Goal: Transaction & Acquisition: Book appointment/travel/reservation

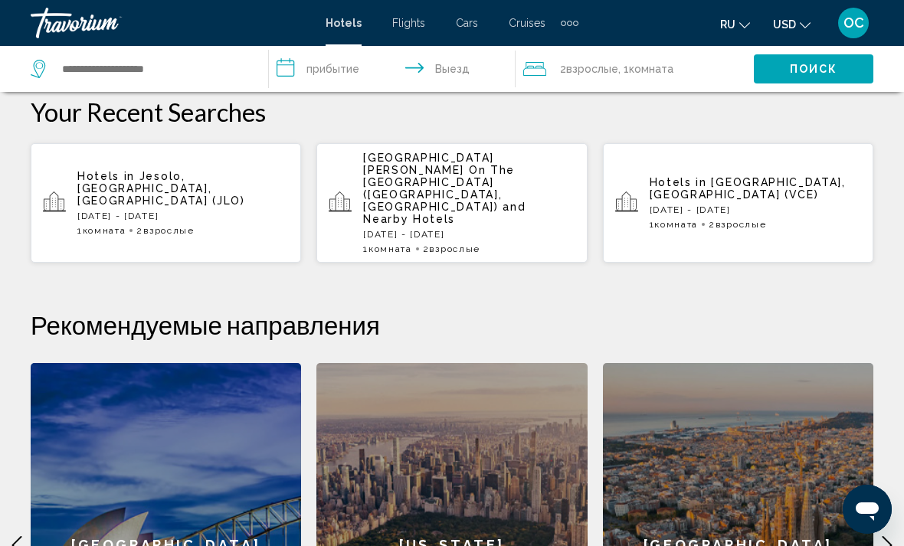
scroll to position [434, 0]
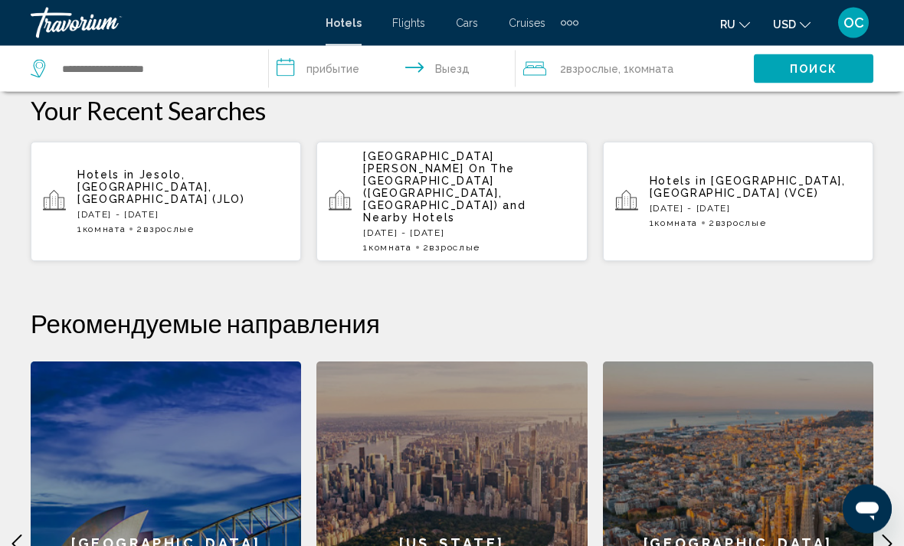
click at [461, 243] on span "Взрослые" at bounding box center [454, 248] width 51 height 11
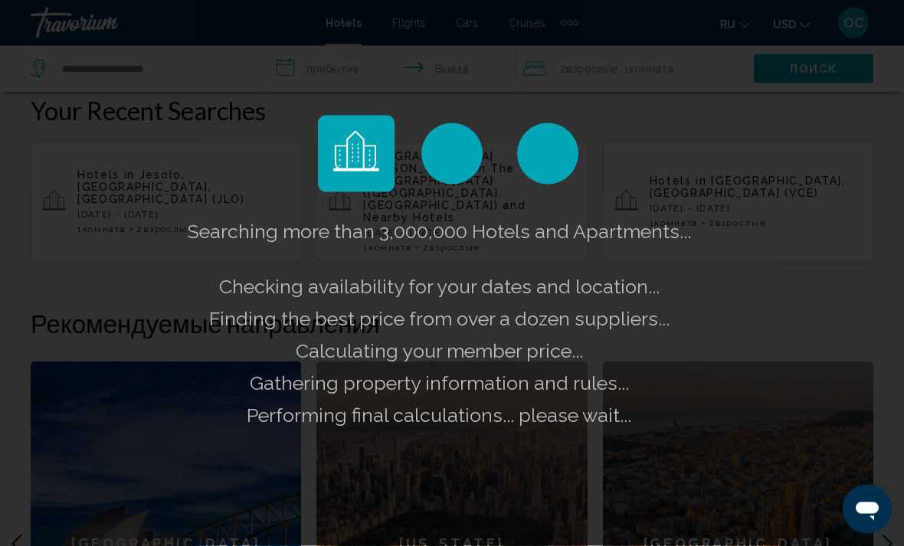
scroll to position [434, 0]
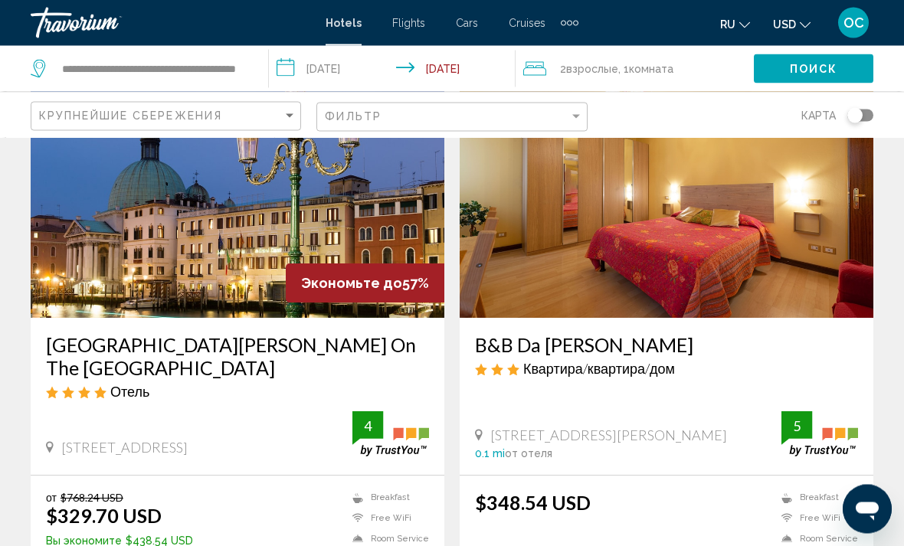
scroll to position [119, 0]
click at [802, 27] on icon "Change currency" at bounding box center [805, 25] width 11 height 11
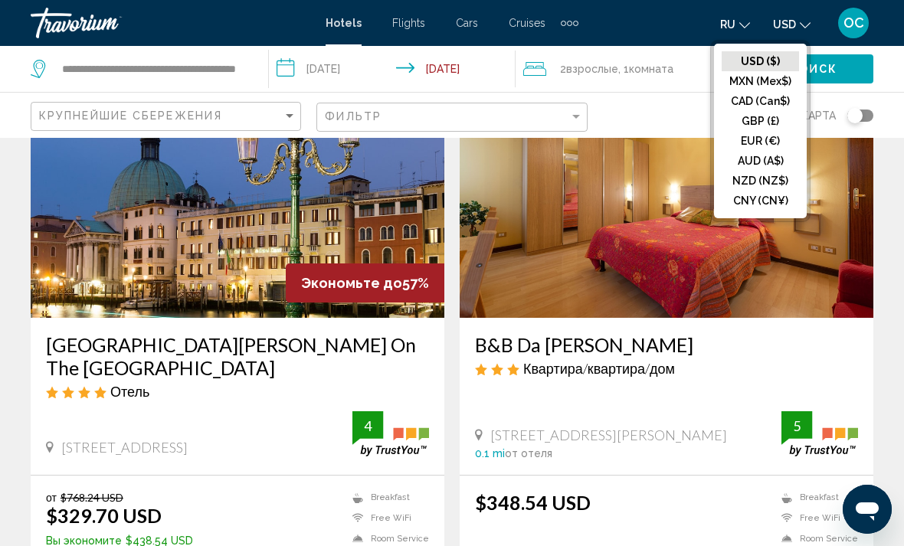
click at [764, 146] on button "EUR (€)" at bounding box center [760, 141] width 77 height 20
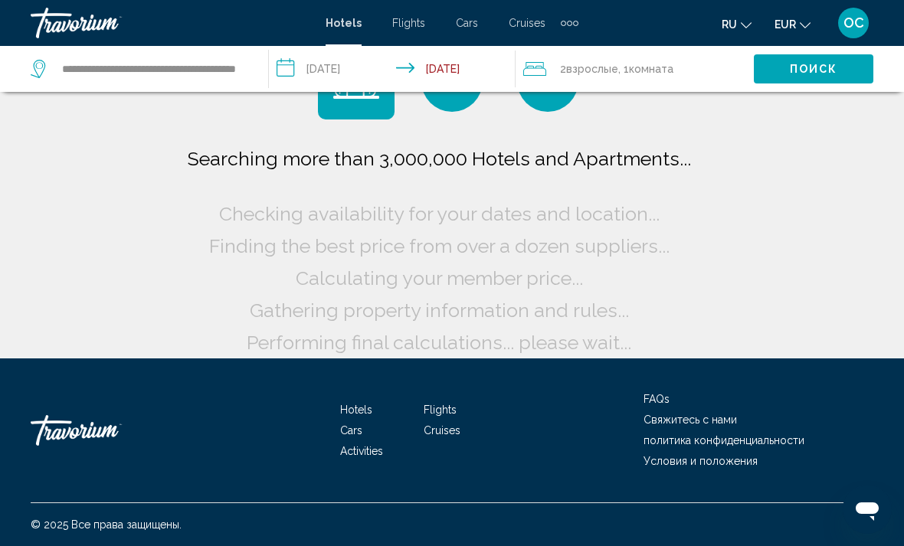
scroll to position [21, 0]
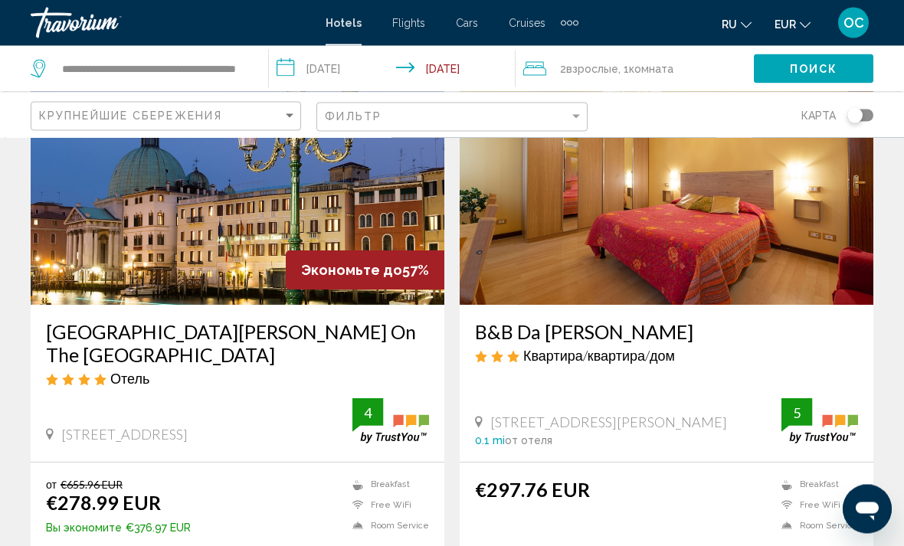
scroll to position [130, 0]
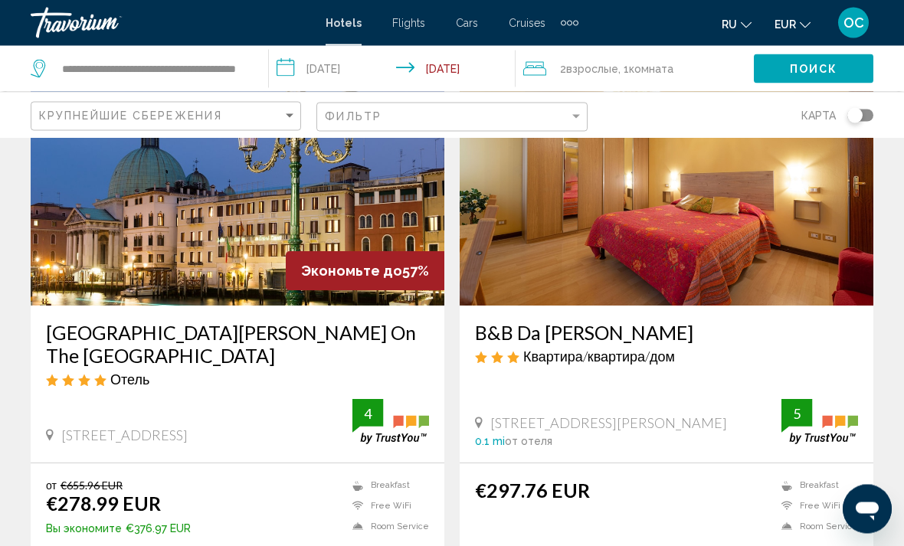
click at [115, 245] on img "Main content" at bounding box center [238, 183] width 414 height 245
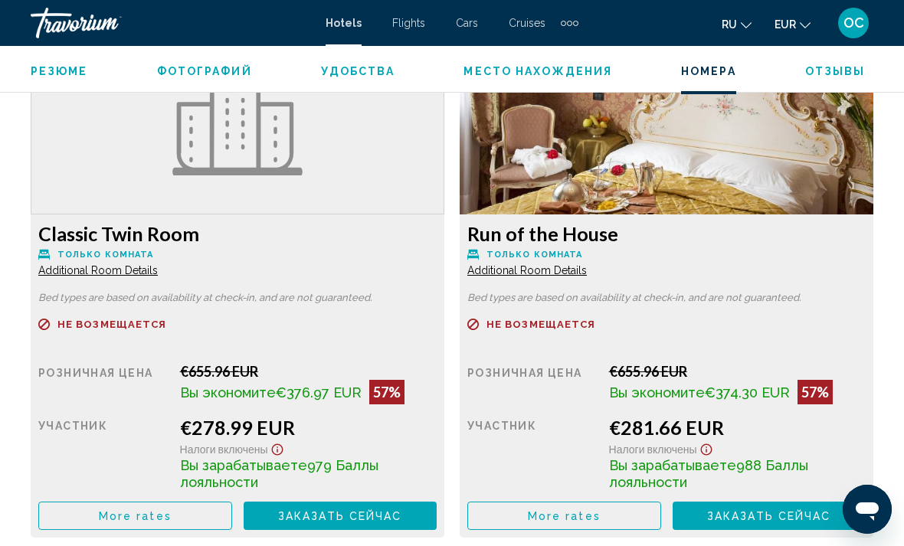
scroll to position [2416, 0]
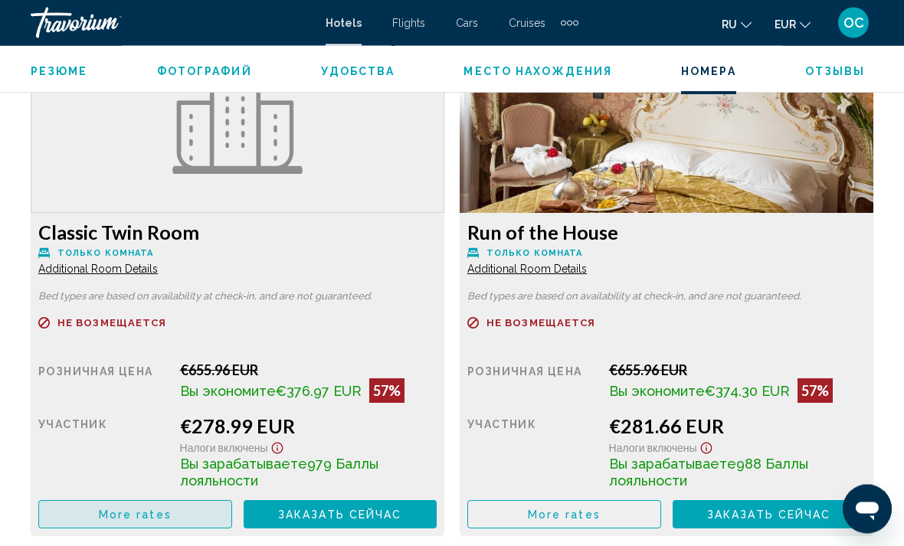
click at [179, 519] on button "More rates" at bounding box center [135, 515] width 194 height 28
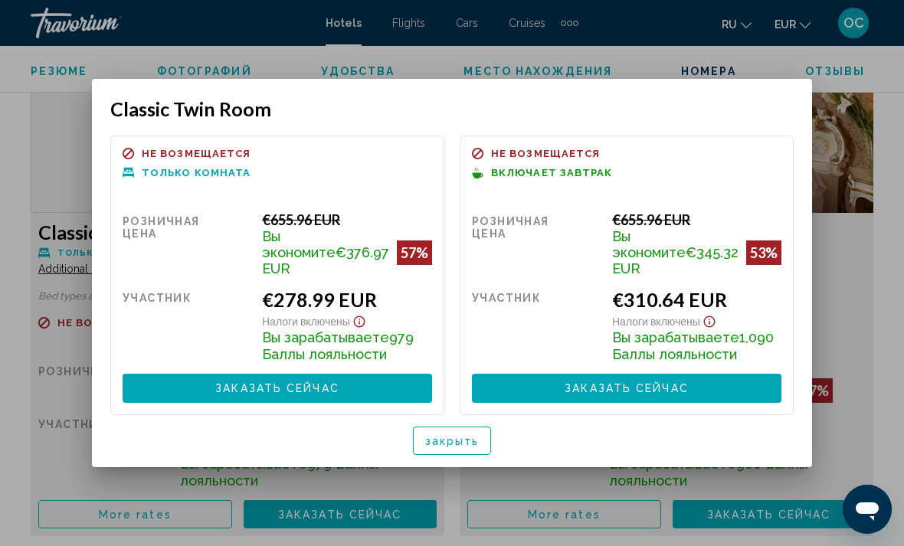
click at [860, 344] on div at bounding box center [452, 273] width 904 height 546
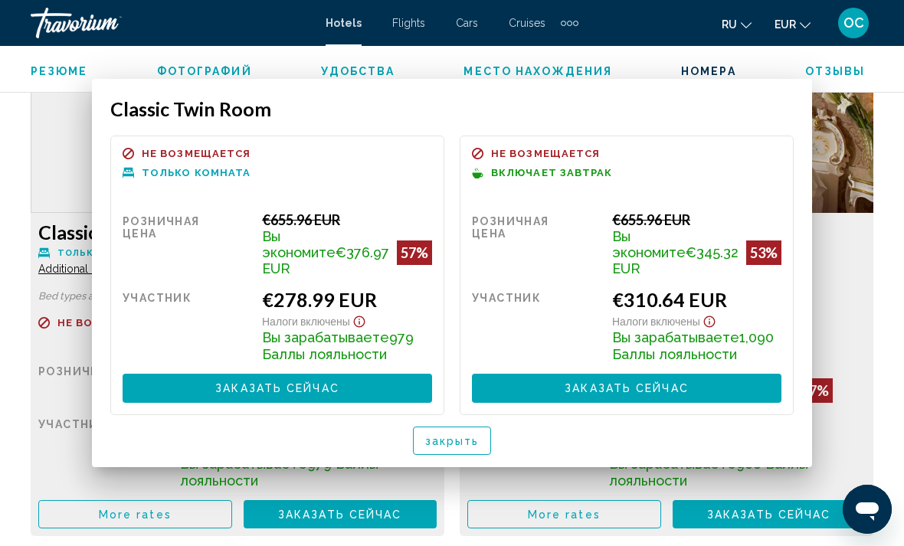
scroll to position [2417, 0]
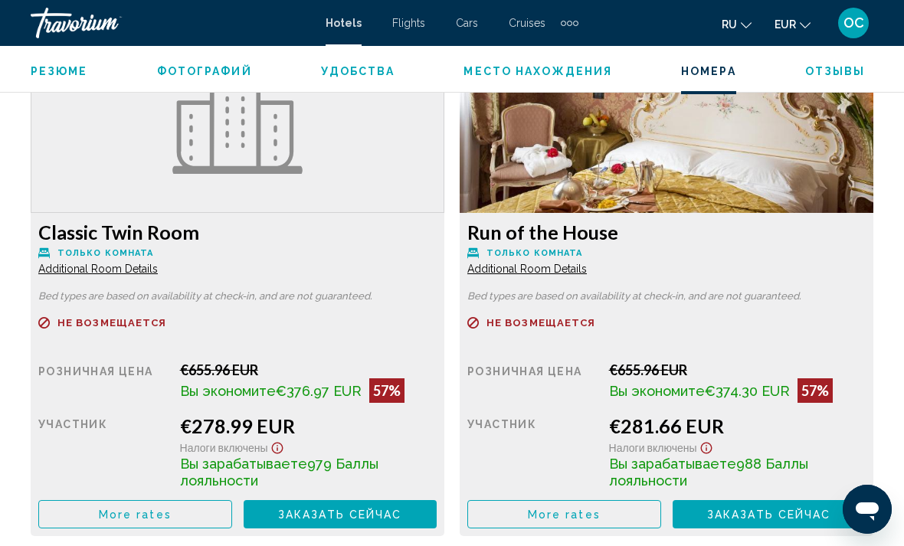
click at [232, 507] on button "More rates" at bounding box center [135, 514] width 194 height 28
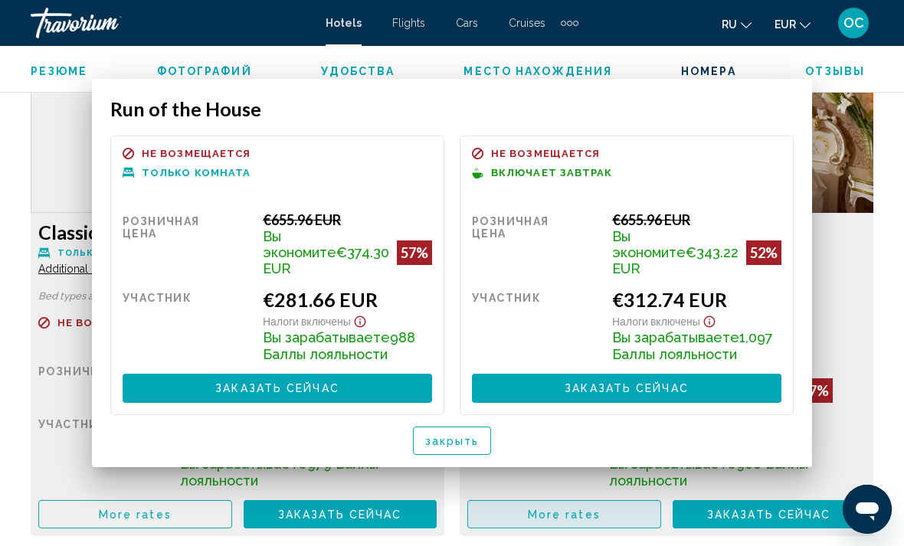
scroll to position [0, 0]
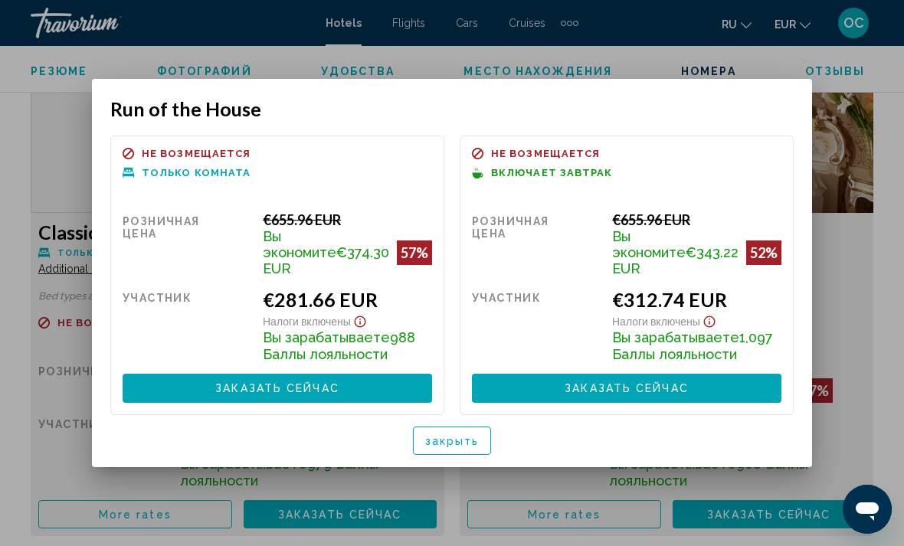
click at [858, 359] on div at bounding box center [452, 273] width 904 height 546
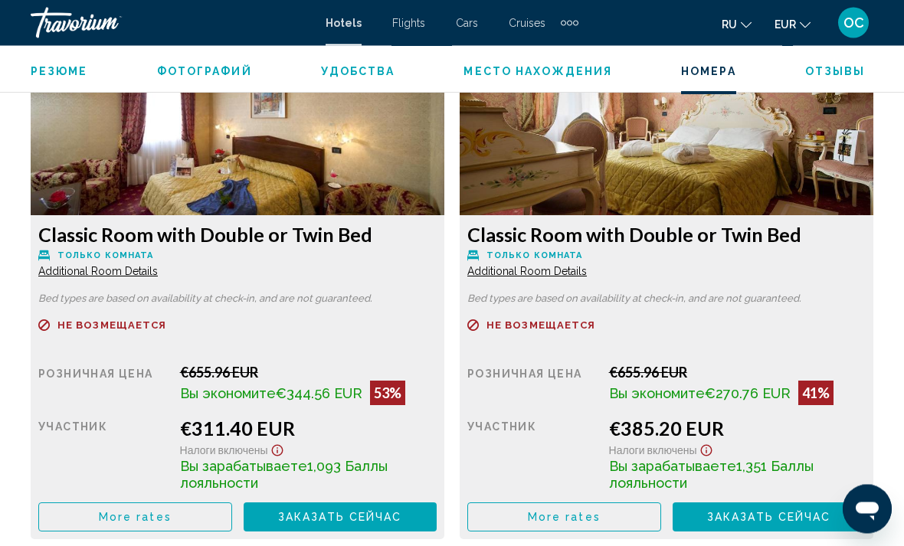
scroll to position [2944, 0]
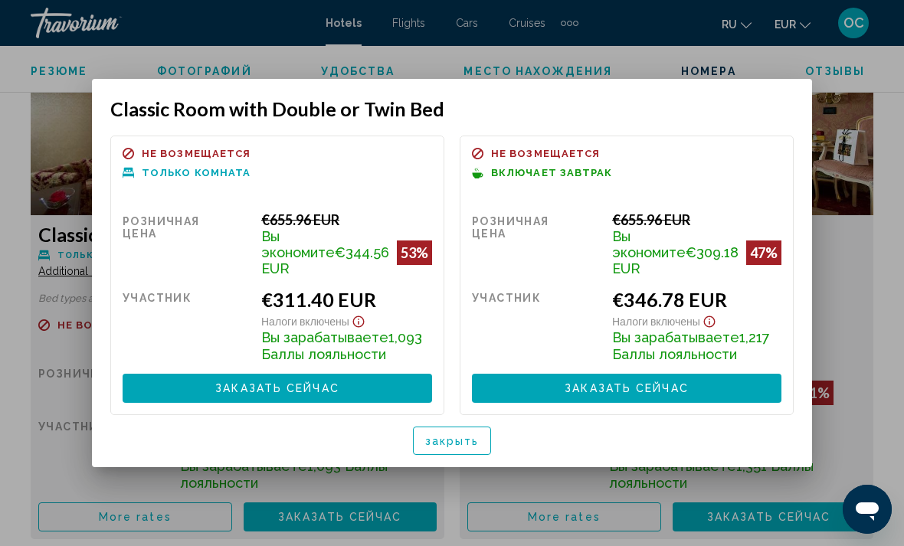
click at [857, 322] on div at bounding box center [452, 273] width 904 height 546
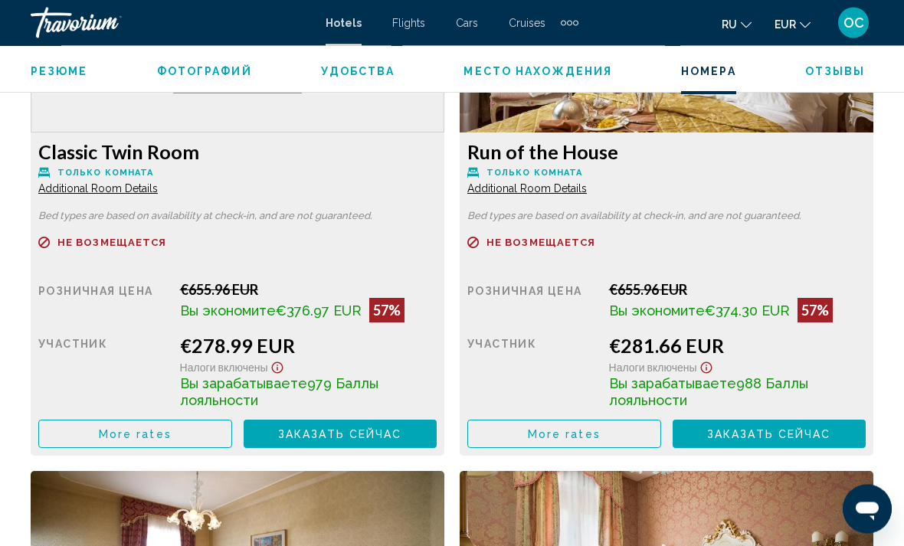
scroll to position [2498, 0]
